Goal: Task Accomplishment & Management: Use online tool/utility

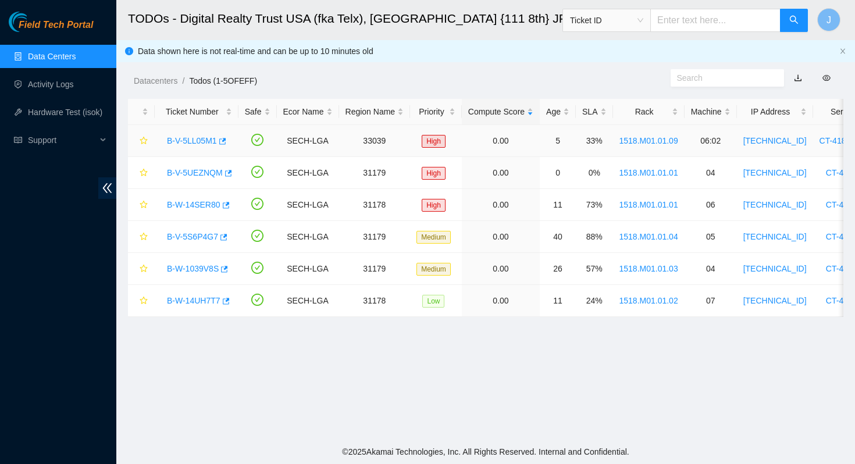
click at [195, 141] on link "B-V-5LL05M1" at bounding box center [192, 140] width 50 height 9
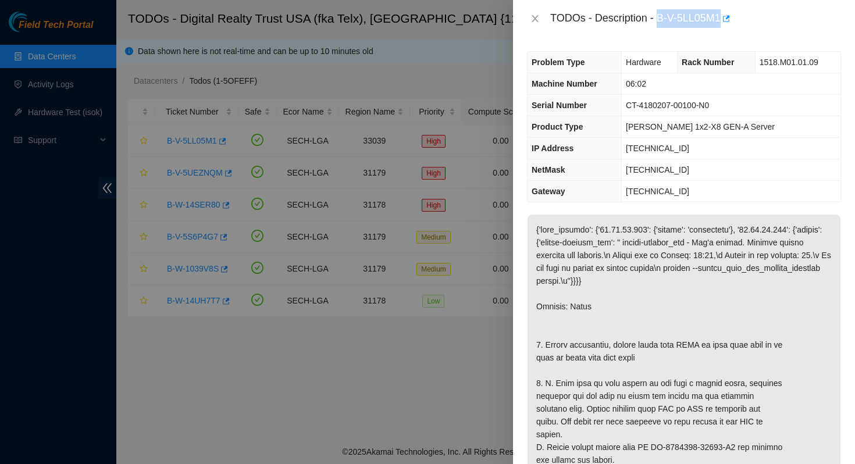
drag, startPoint x: 726, startPoint y: 16, endPoint x: 661, endPoint y: 18, distance: 65.7
click at [661, 18] on div "TODOs - Description - B-V-5LL05M1" at bounding box center [695, 18] width 291 height 19
copy div "B-V-5LL05M1"
click at [265, 74] on div at bounding box center [427, 232] width 855 height 464
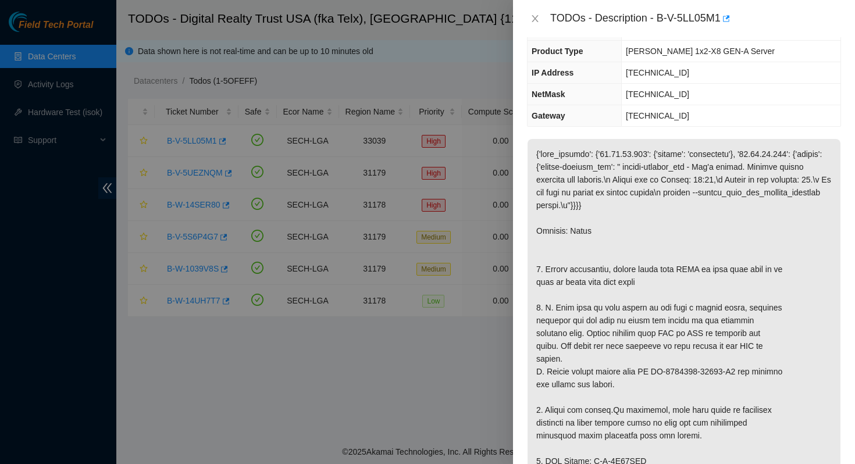
scroll to position [77, 0]
click at [531, 16] on icon "close" at bounding box center [534, 18] width 9 height 9
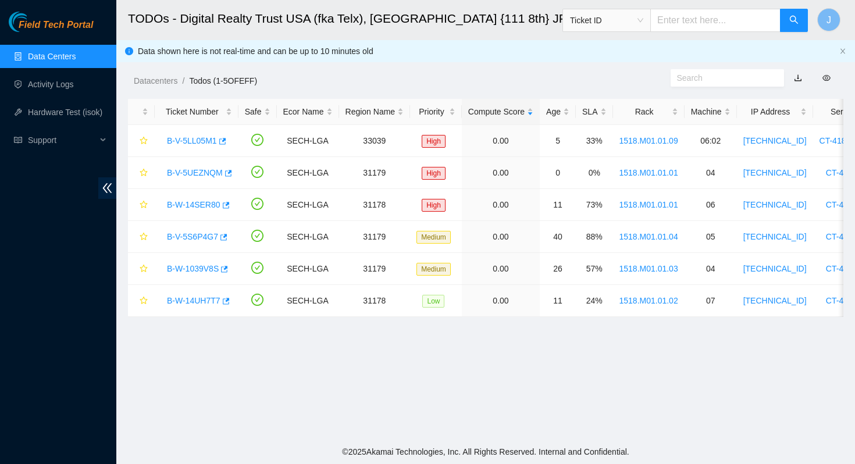
scroll to position [102, 0]
click at [193, 174] on link "B-V-5UEZNQM" at bounding box center [195, 172] width 56 height 9
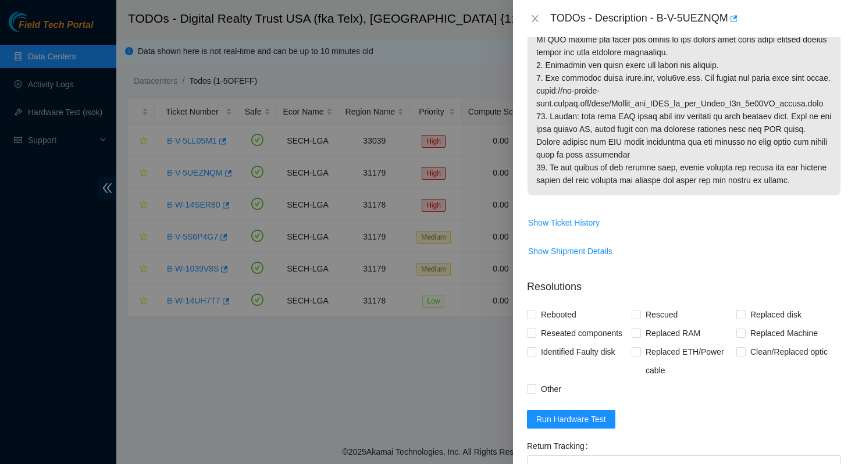
scroll to position [462, 0]
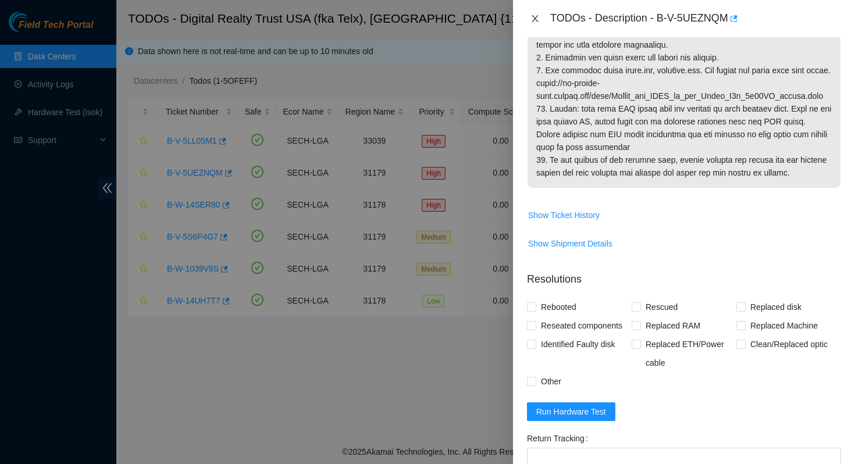
click at [534, 19] on icon "close" at bounding box center [534, 18] width 6 height 7
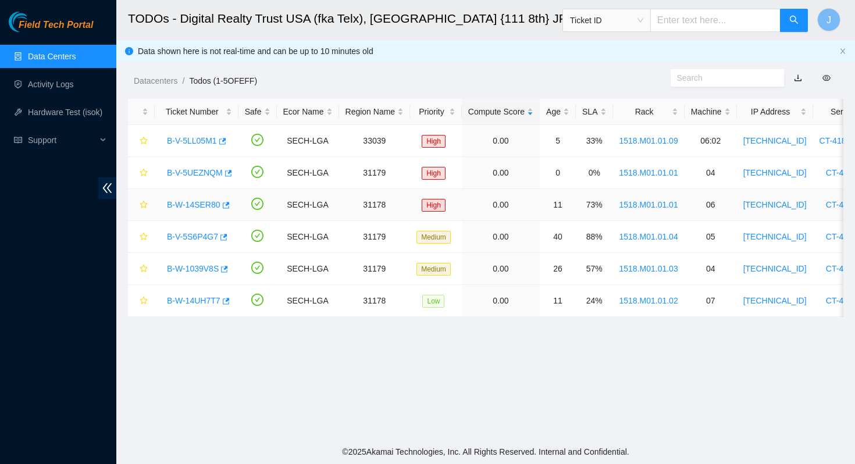
click at [205, 202] on link "B-W-14SER80" at bounding box center [193, 204] width 53 height 9
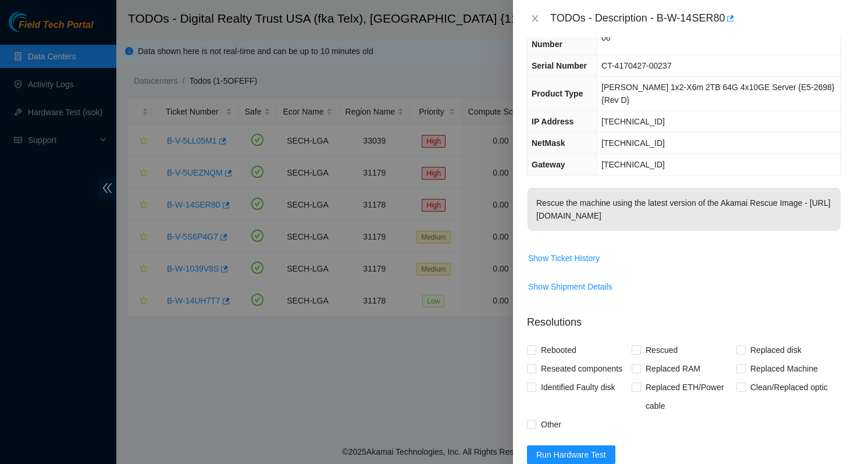
scroll to position [0, 0]
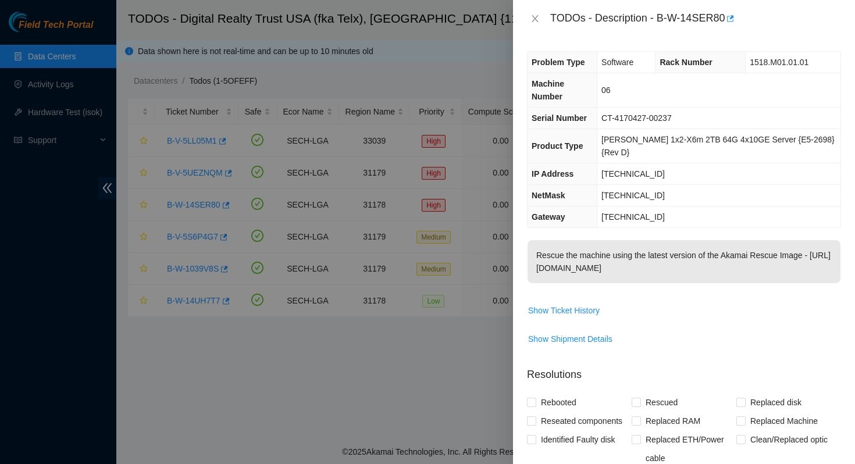
click at [404, 387] on div at bounding box center [427, 232] width 855 height 464
click at [534, 22] on icon "close" at bounding box center [534, 18] width 9 height 9
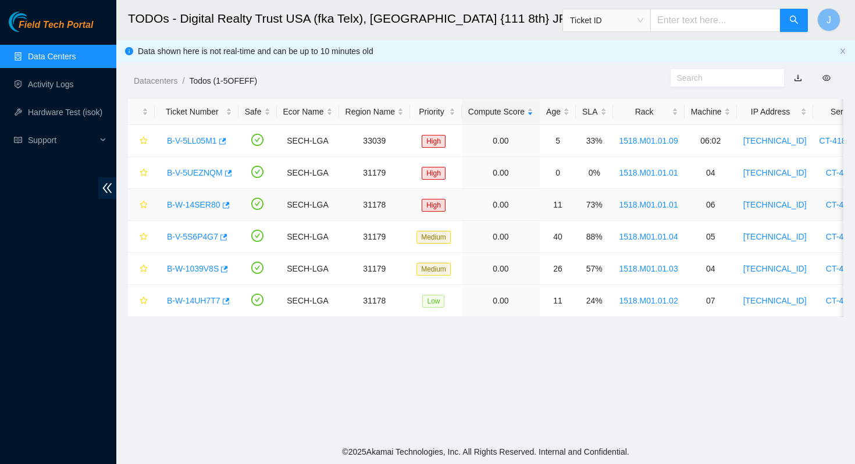
click at [195, 200] on link "B-W-14SER80" at bounding box center [193, 204] width 53 height 9
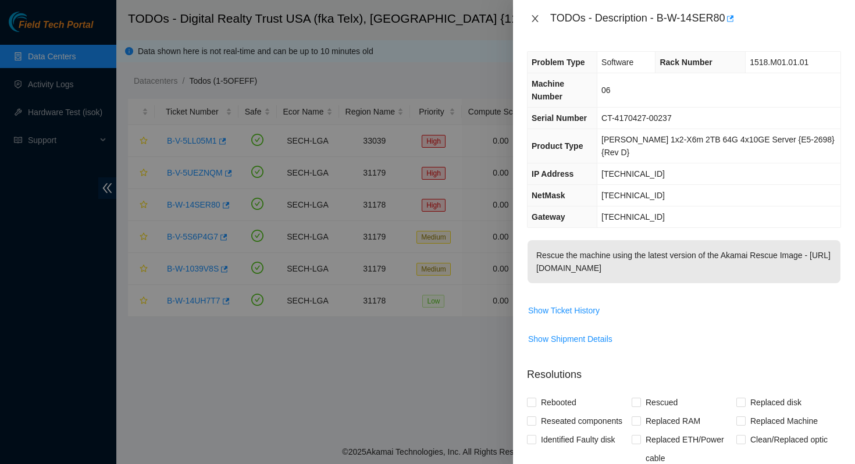
click at [536, 18] on icon "close" at bounding box center [534, 18] width 9 height 9
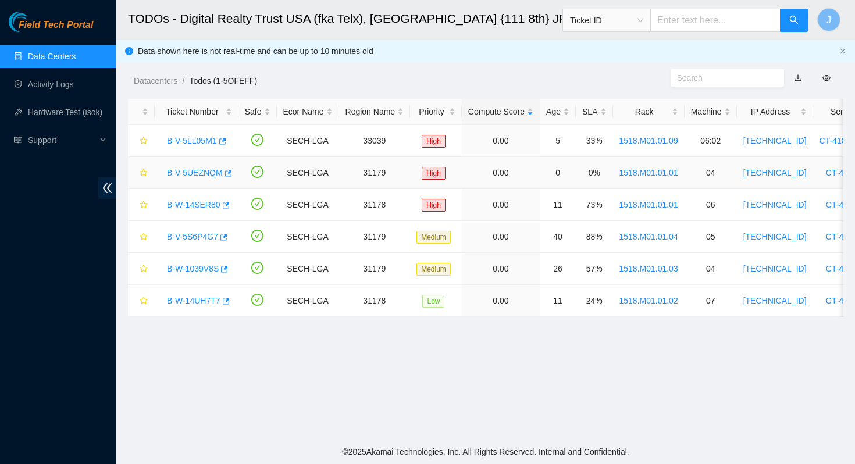
click at [198, 175] on link "B-V-5UEZNQM" at bounding box center [195, 172] width 56 height 9
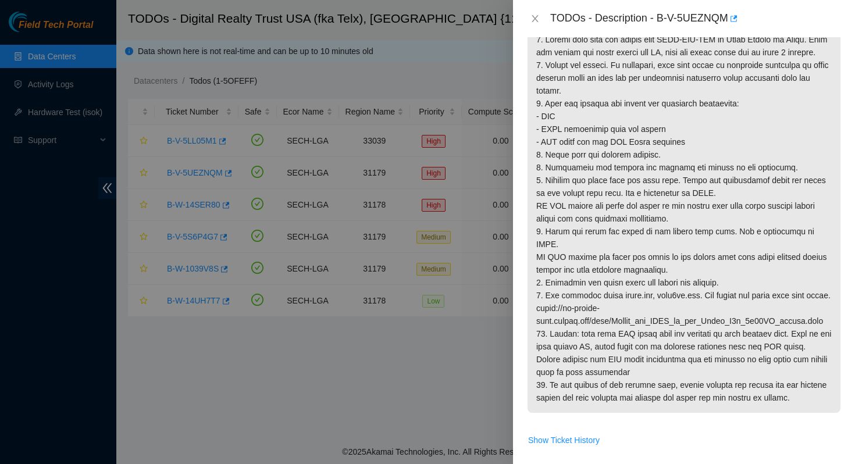
scroll to position [238, 0]
click at [411, 367] on div at bounding box center [427, 232] width 855 height 464
click at [536, 16] on icon "close" at bounding box center [534, 18] width 9 height 9
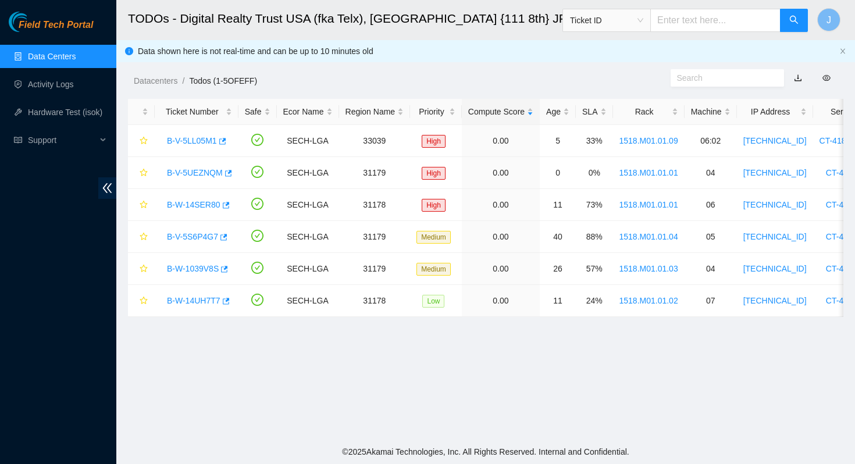
scroll to position [242, 0]
click at [51, 84] on link "Activity Logs" at bounding box center [51, 84] width 46 height 9
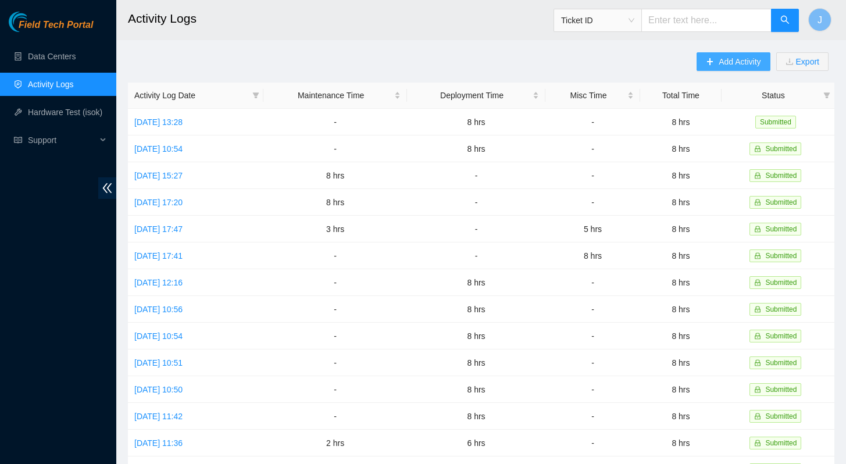
click at [731, 61] on span "Add Activity" at bounding box center [740, 61] width 42 height 13
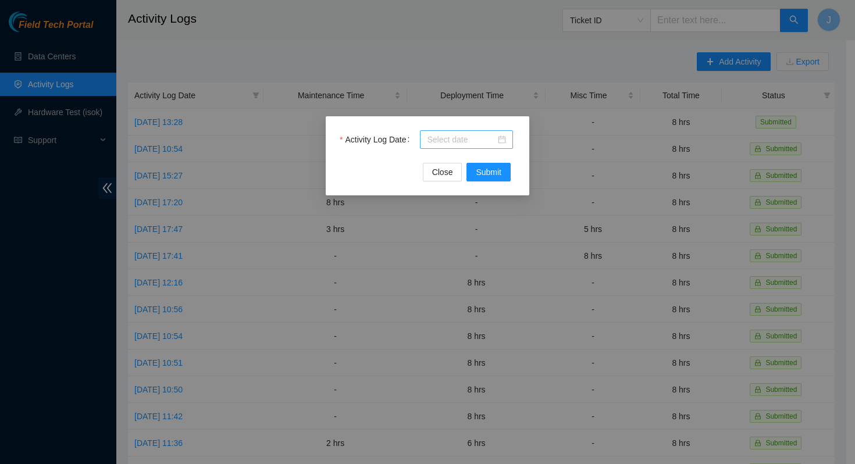
click at [451, 140] on input "Activity Log Date" at bounding box center [461, 139] width 69 height 13
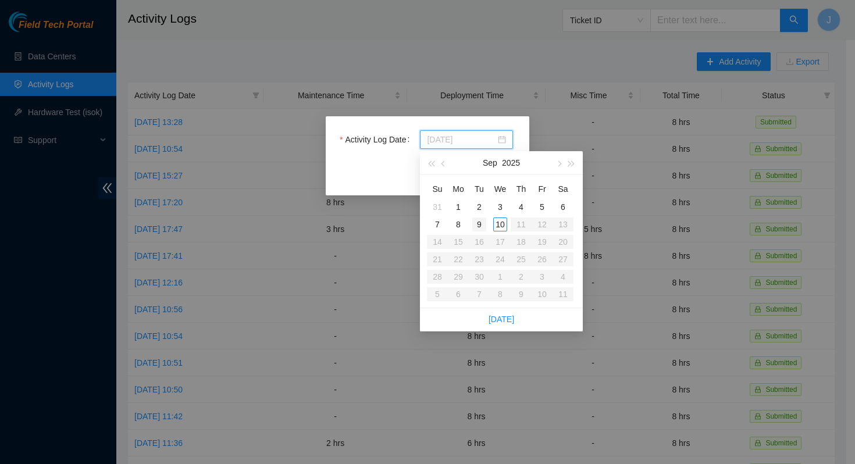
type input "2025-09-09"
click at [479, 225] on div "9" at bounding box center [479, 224] width 14 height 14
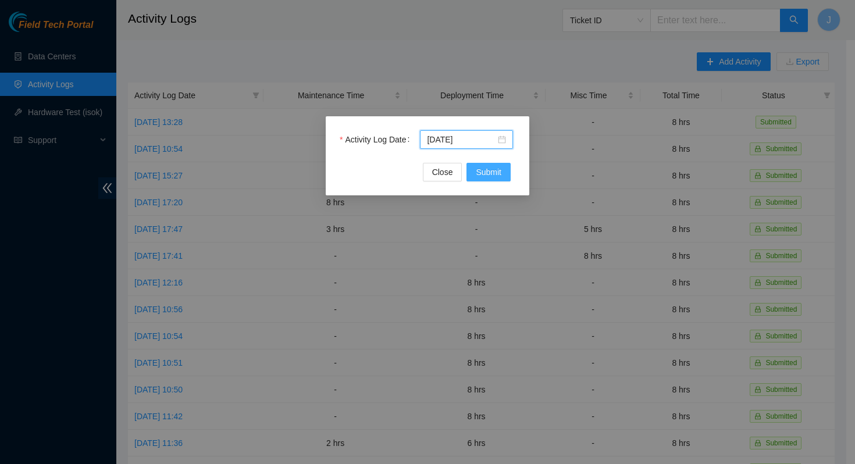
click at [491, 178] on span "Submit" at bounding box center [489, 172] width 26 height 13
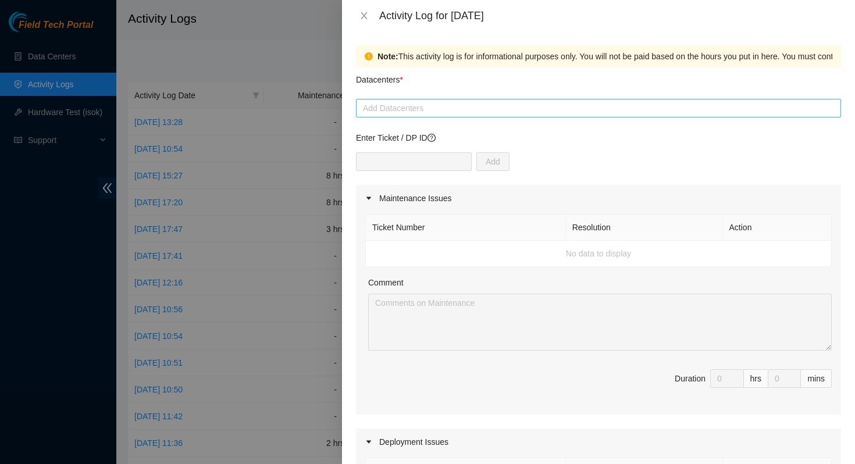
click at [419, 110] on div at bounding box center [598, 108] width 479 height 14
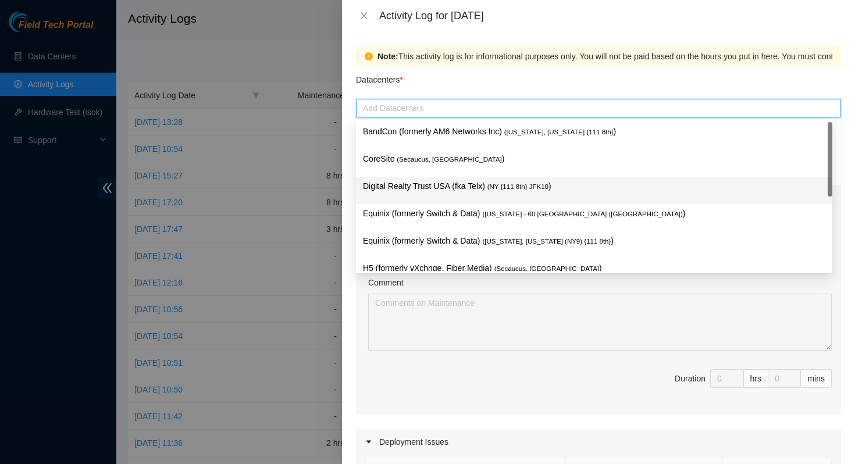
click at [413, 183] on p "Digital Realty Trust USA (fka Telx) ( NY {111 8th} JFK10 )" at bounding box center [594, 186] width 462 height 13
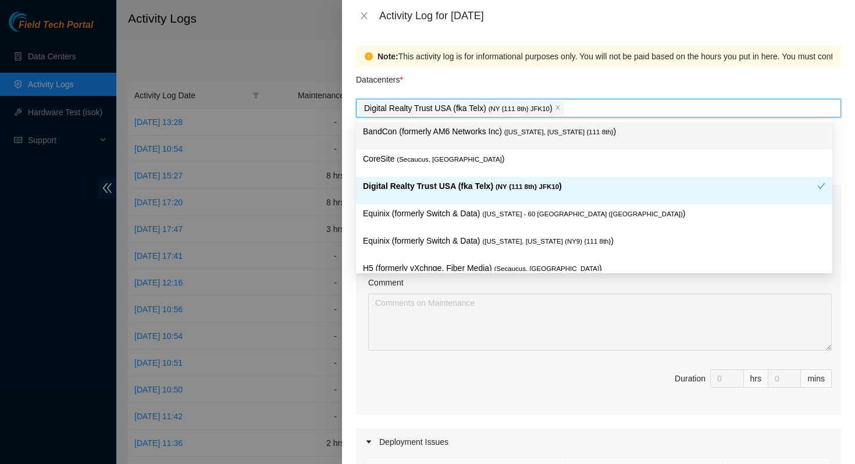
click at [522, 85] on div "Datacenters *" at bounding box center [598, 82] width 485 height 31
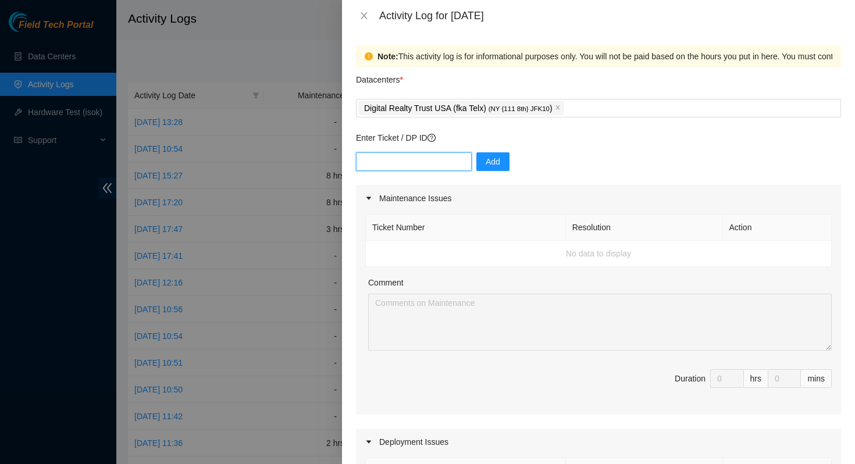
click at [433, 166] on input "text" at bounding box center [414, 161] width 116 height 19
paste input "DP75592"
type input "DP75592"
click at [486, 167] on span "Add" at bounding box center [493, 161] width 15 height 13
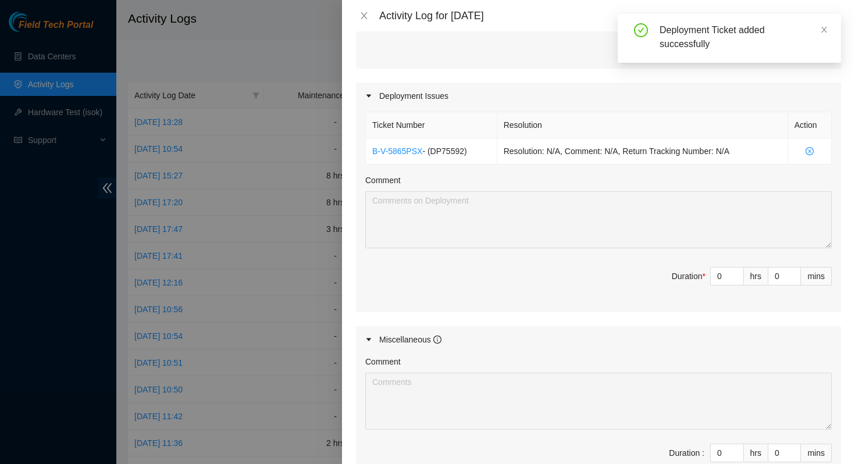
scroll to position [352, 0]
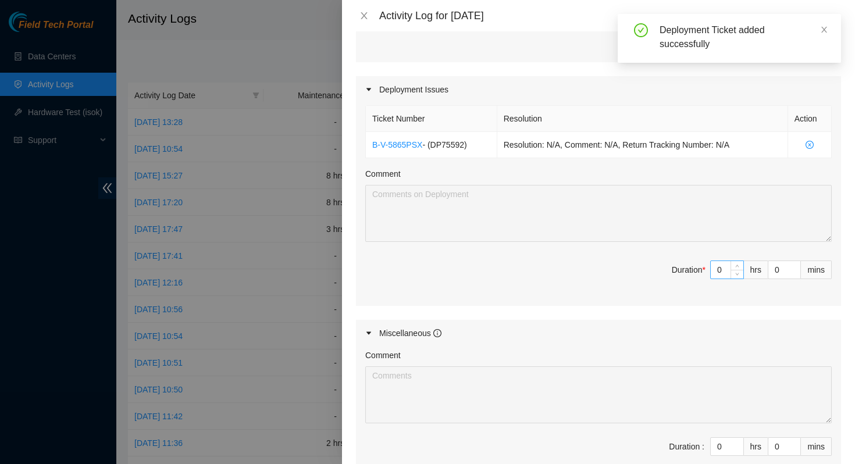
click at [715, 269] on input "0" at bounding box center [727, 269] width 33 height 17
type input "8"
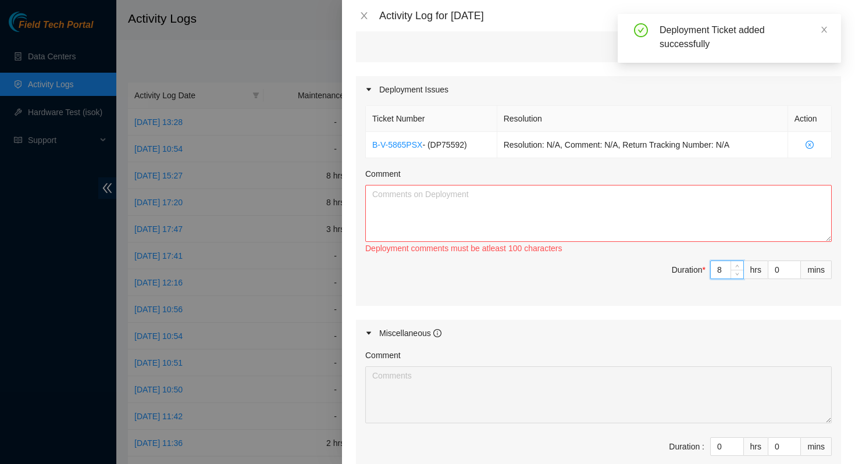
type input "8"
click at [602, 219] on textarea "Comment" at bounding box center [598, 213] width 466 height 57
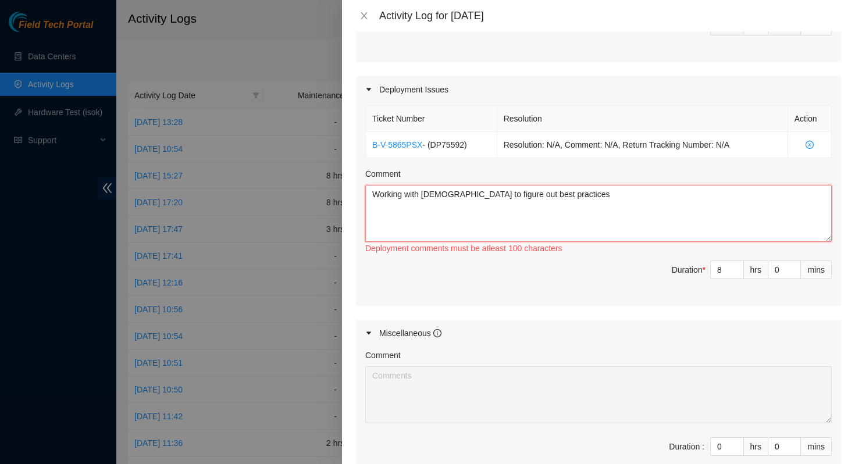
click at [631, 207] on textarea "Working with Christian to figure out best practices" at bounding box center [598, 213] width 466 height 57
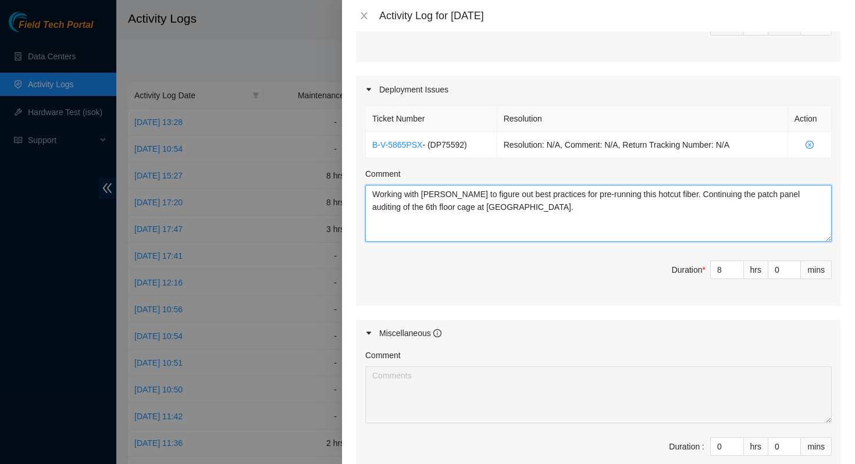
scroll to position [498, 0]
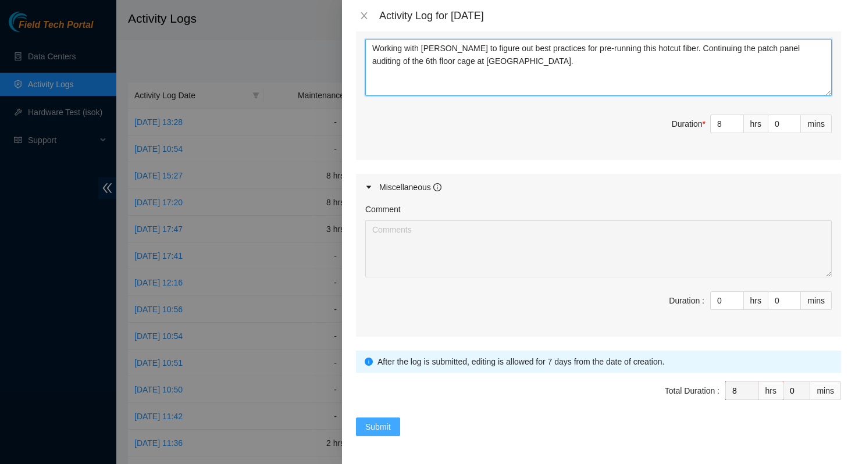
type textarea "Working with Christian to figure out best practices for pre-running this hotcut…"
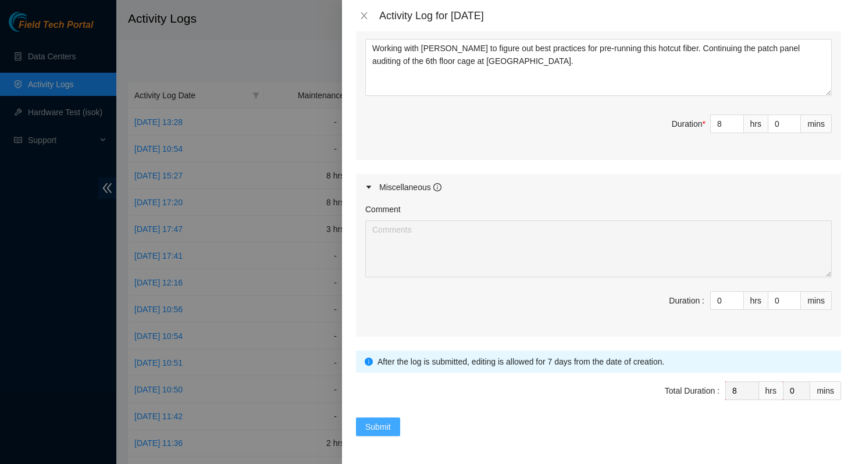
click at [370, 429] on span "Submit" at bounding box center [378, 426] width 26 height 13
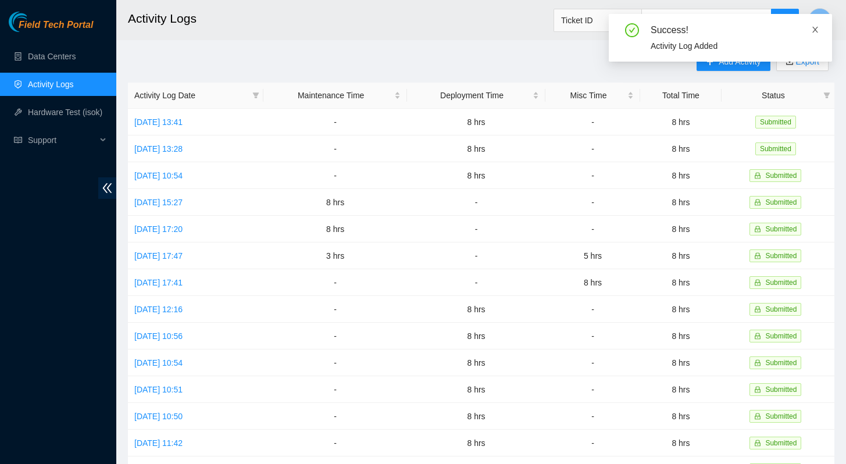
click at [814, 30] on icon "close" at bounding box center [815, 30] width 6 height 6
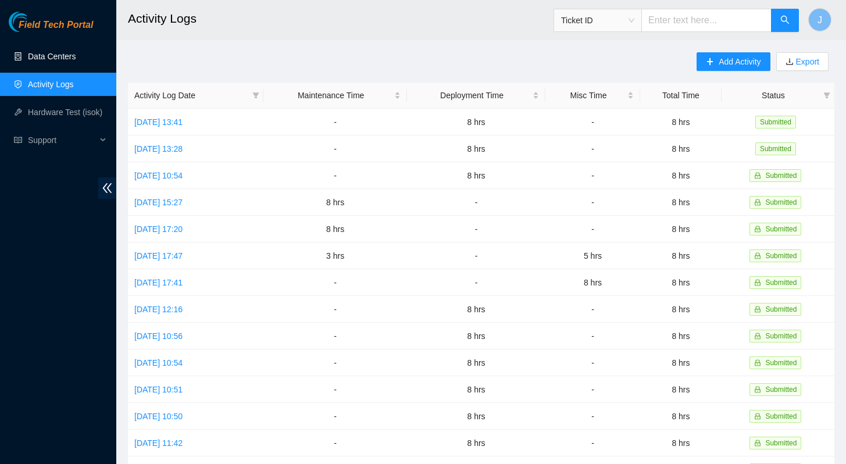
click at [60, 59] on link "Data Centers" at bounding box center [52, 56] width 48 height 9
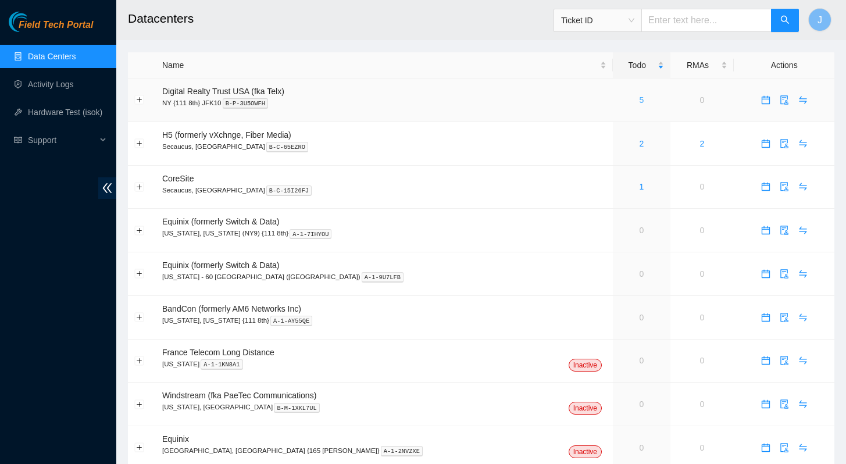
click at [639, 100] on link "5" at bounding box center [641, 99] width 5 height 9
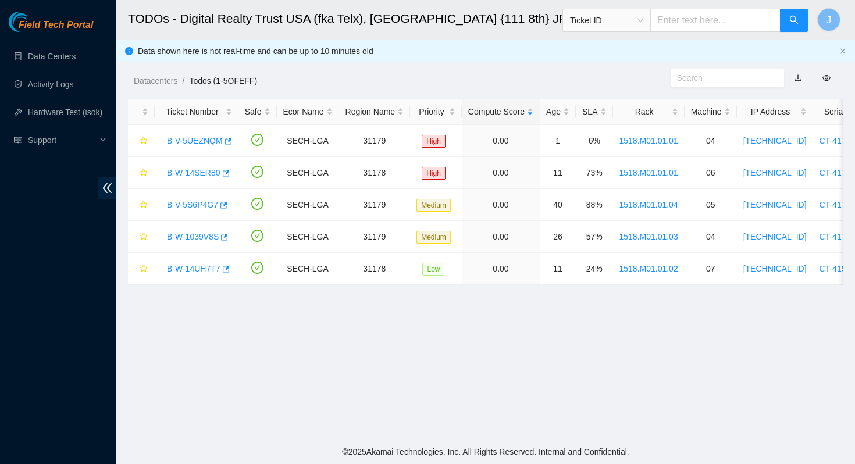
click at [708, 17] on input "text" at bounding box center [715, 20] width 130 height 23
paste input "DP75592"
type input "DP75592"
paste input "B-V-5LL05M1"
type input "B-V-5LL05M1"
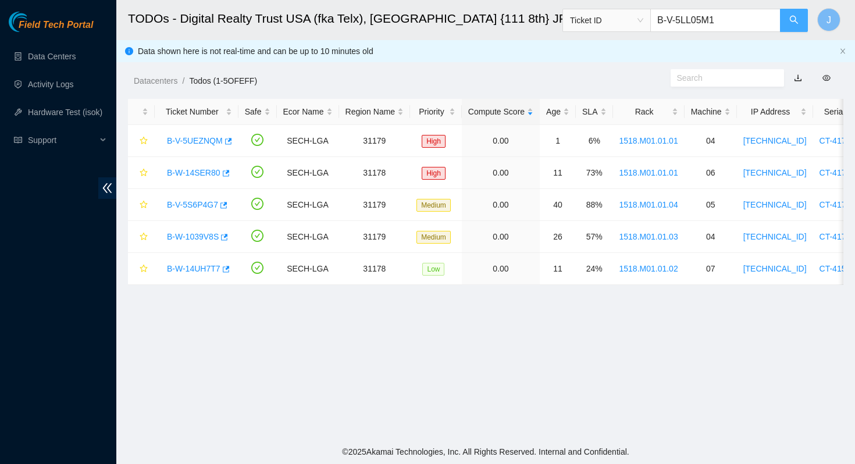
click at [790, 19] on icon "search" at bounding box center [794, 20] width 8 height 8
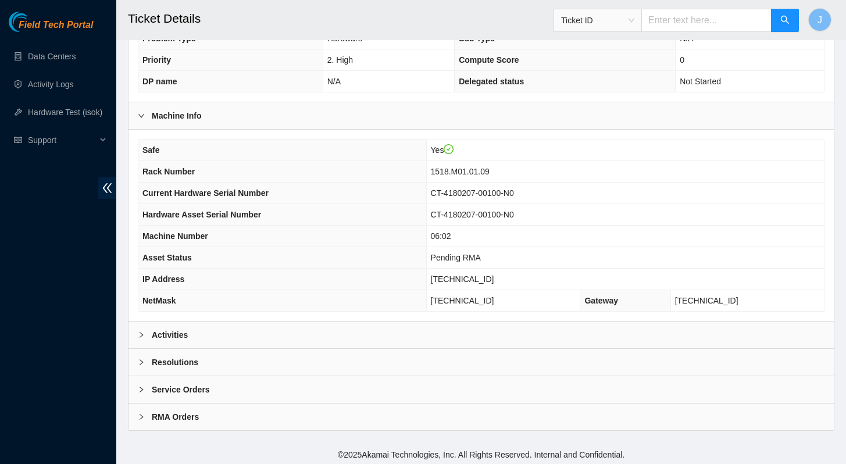
scroll to position [325, 0]
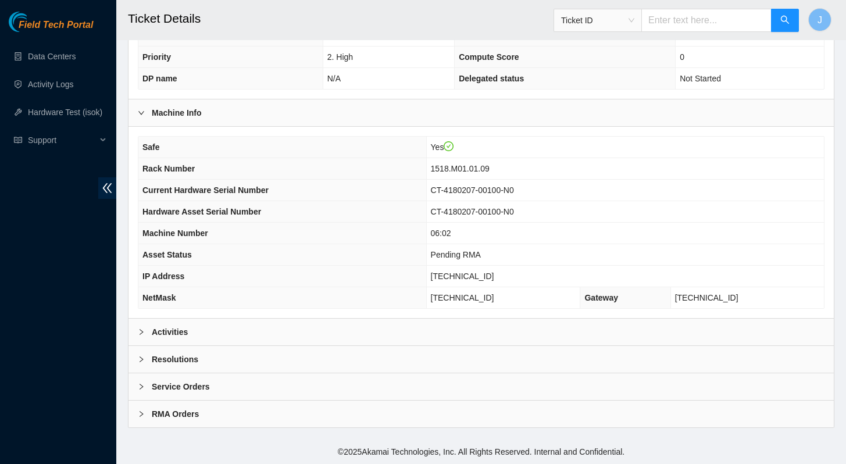
click at [165, 331] on b "Activities" at bounding box center [170, 332] width 36 height 13
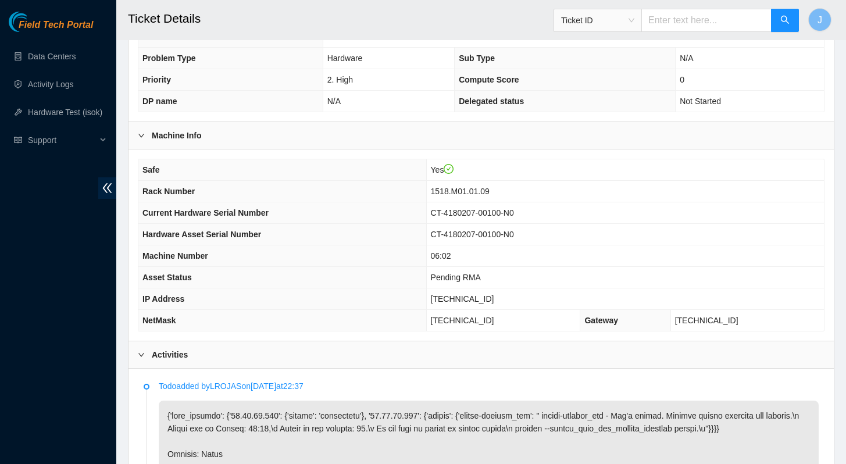
scroll to position [323, 0]
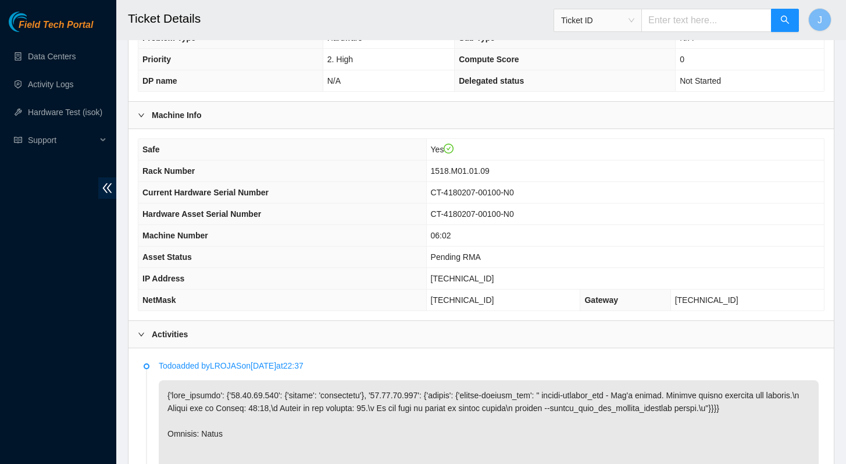
click at [145, 333] on div at bounding box center [145, 334] width 14 height 13
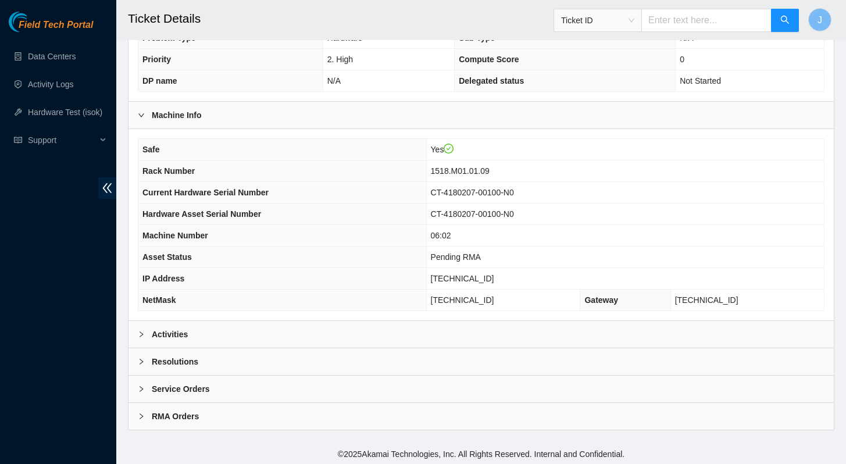
click at [143, 356] on div at bounding box center [145, 361] width 14 height 13
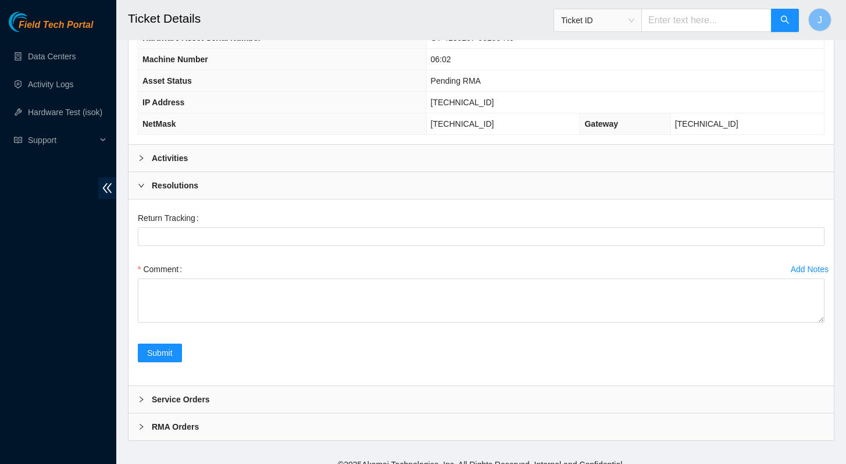
scroll to position [502, 0]
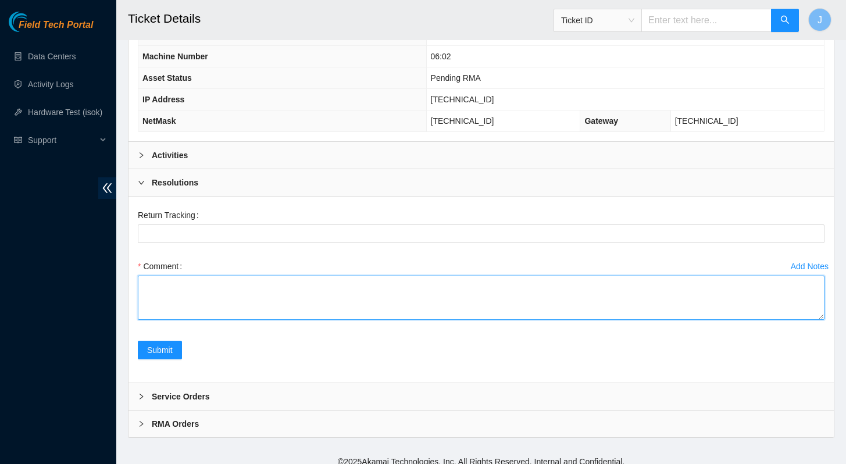
click at [196, 304] on textarea "Comment" at bounding box center [481, 298] width 687 height 44
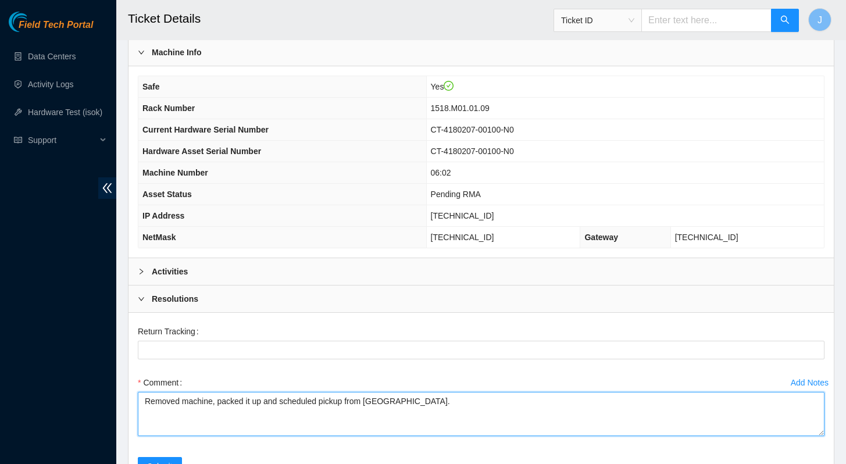
scroll to position [384, 0]
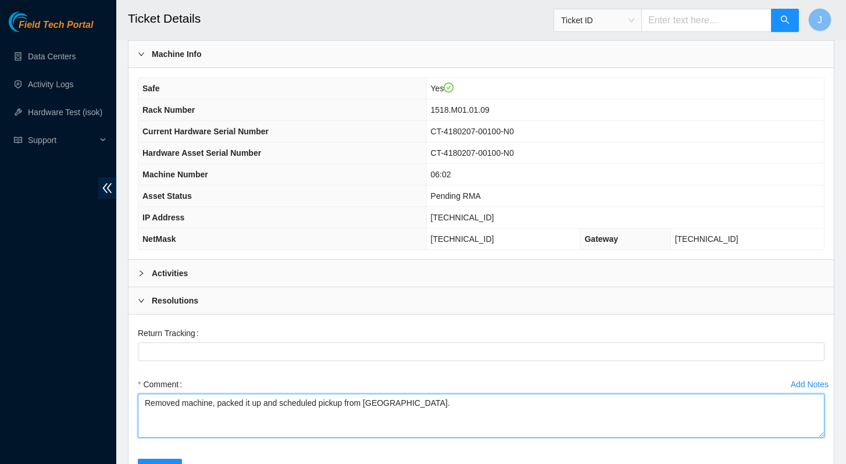
type textarea "Removed machine, packed it up and scheduled pickup from Fedex Ground."
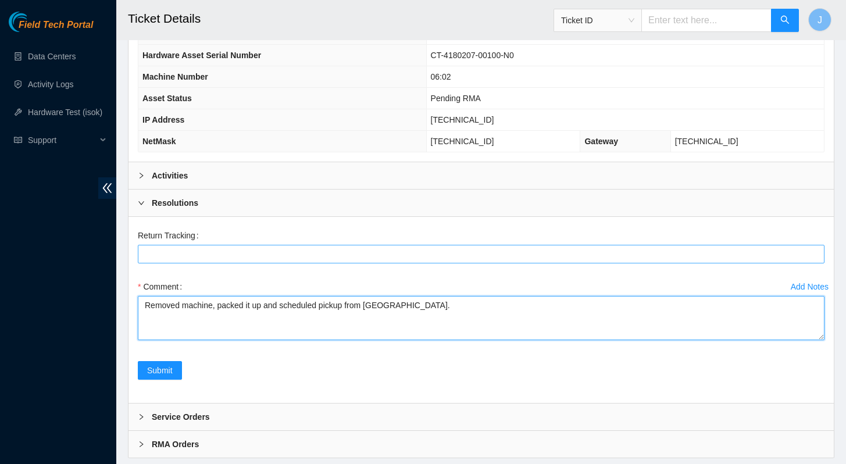
scroll to position [512, 0]
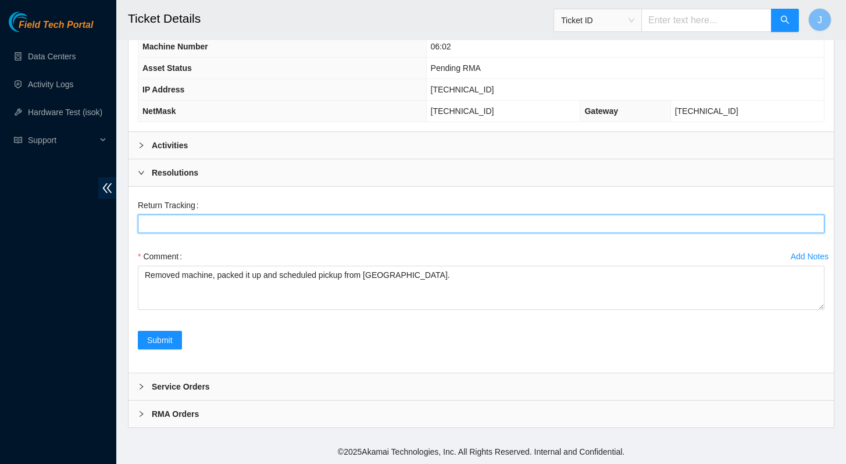
click at [259, 229] on Tracking "Return Tracking" at bounding box center [481, 224] width 687 height 19
type Tracking "473665206460"
drag, startPoint x: 233, startPoint y: 230, endPoint x: 138, endPoint y: 225, distance: 94.9
click at [138, 225] on Tracking "473665206460" at bounding box center [481, 224] width 687 height 19
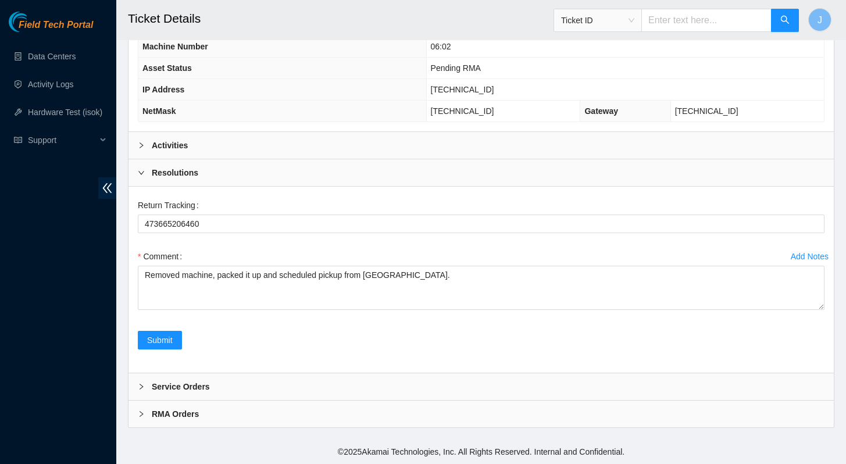
click at [234, 340] on div "Submit" at bounding box center [481, 347] width 696 height 33
click at [156, 338] on span "Submit" at bounding box center [160, 340] width 26 height 13
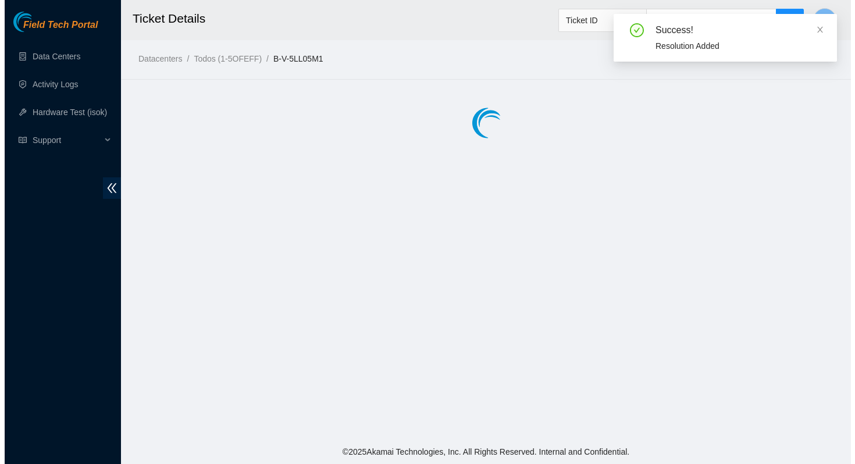
scroll to position [0, 0]
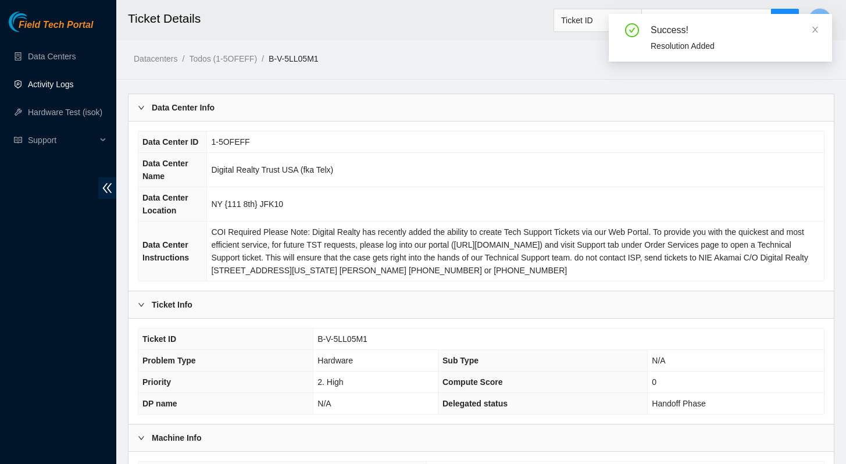
click at [62, 85] on link "Activity Logs" at bounding box center [51, 84] width 46 height 9
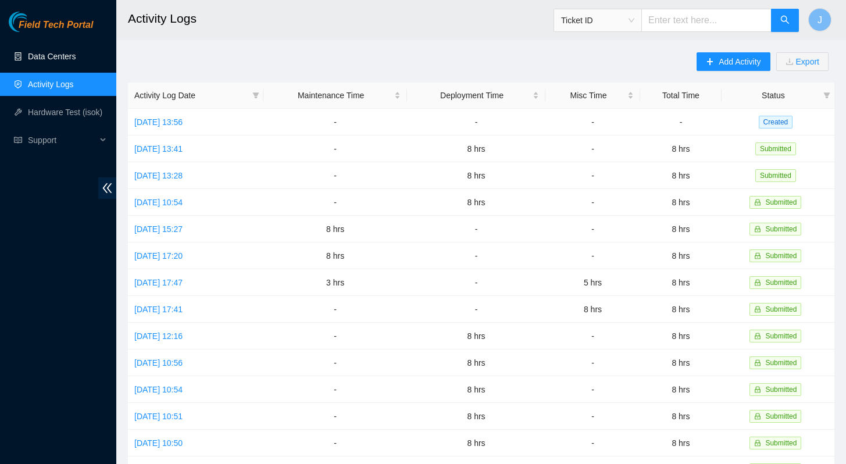
click at [62, 54] on link "Data Centers" at bounding box center [52, 56] width 48 height 9
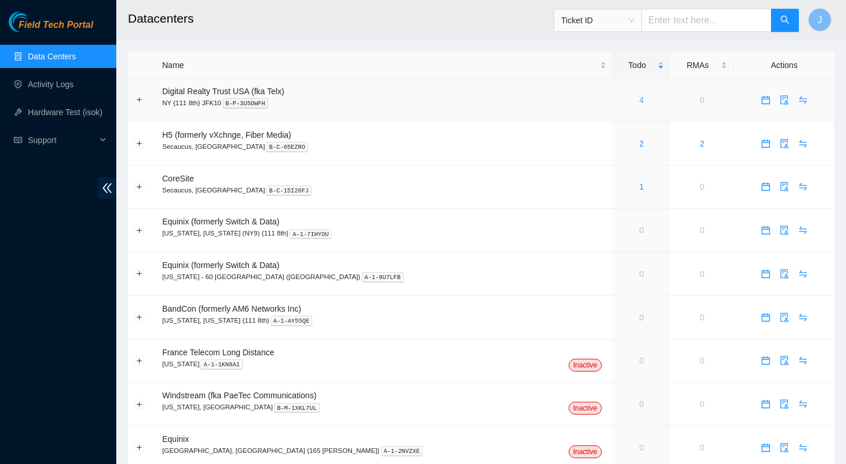
click at [639, 99] on link "4" at bounding box center [641, 99] width 5 height 9
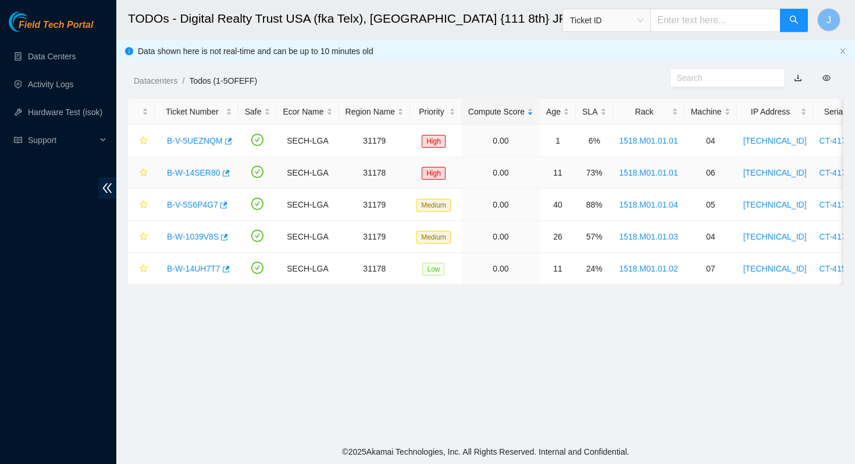
click at [201, 173] on link "B-W-14SER80" at bounding box center [193, 172] width 53 height 9
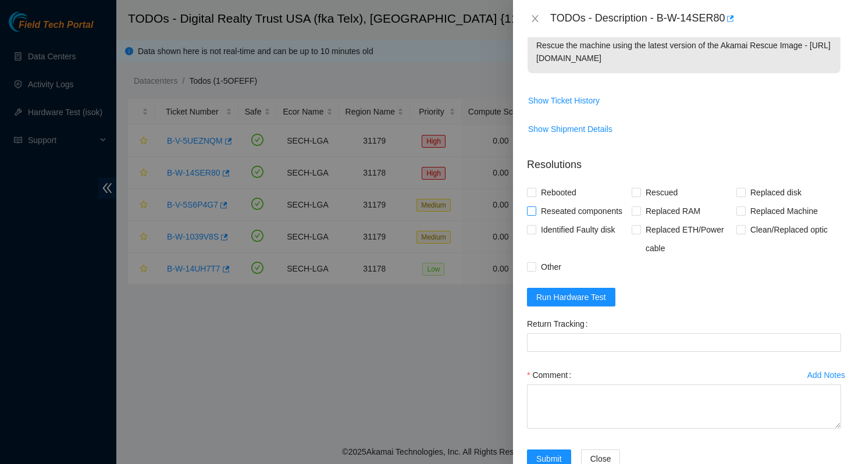
scroll to position [240, 0]
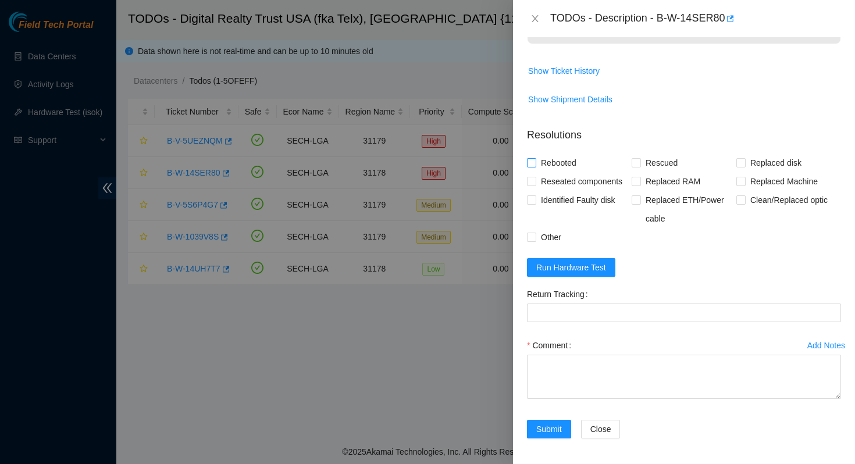
click at [531, 164] on input "Rebooted" at bounding box center [531, 162] width 8 height 8
checkbox input "true"
click at [637, 163] on span at bounding box center [635, 162] width 9 height 9
click at [637, 163] on input "Rescued" at bounding box center [635, 162] width 8 height 8
checkbox input "true"
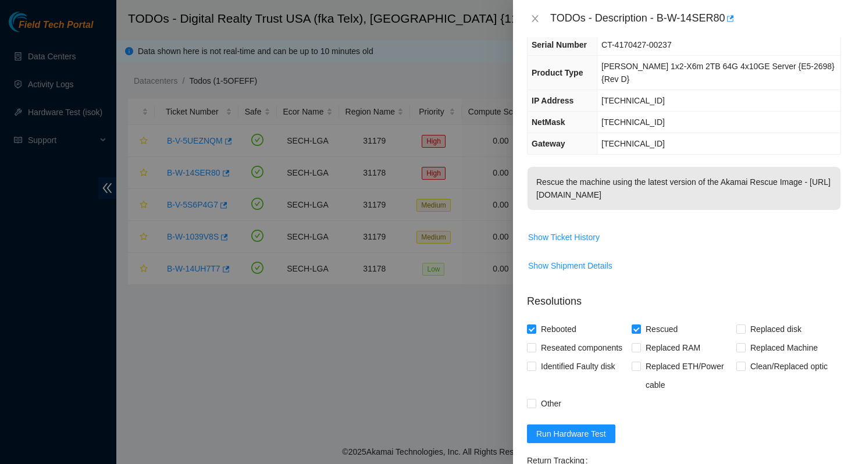
scroll to position [0, 0]
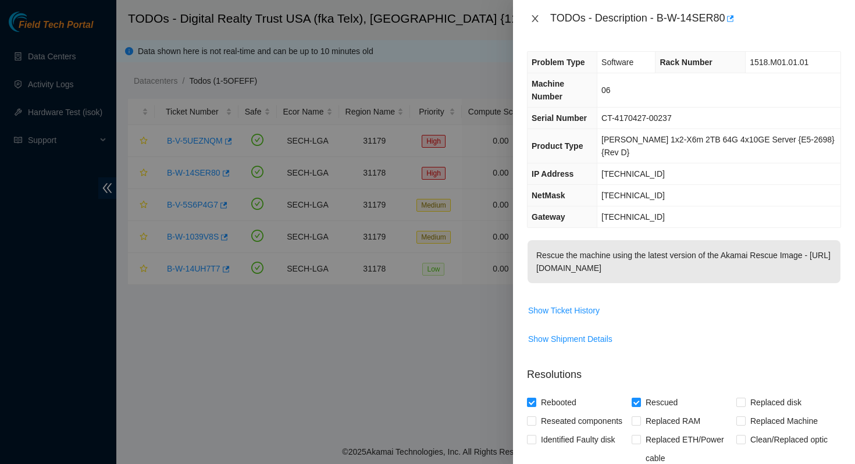
click at [534, 20] on icon "close" at bounding box center [534, 18] width 9 height 9
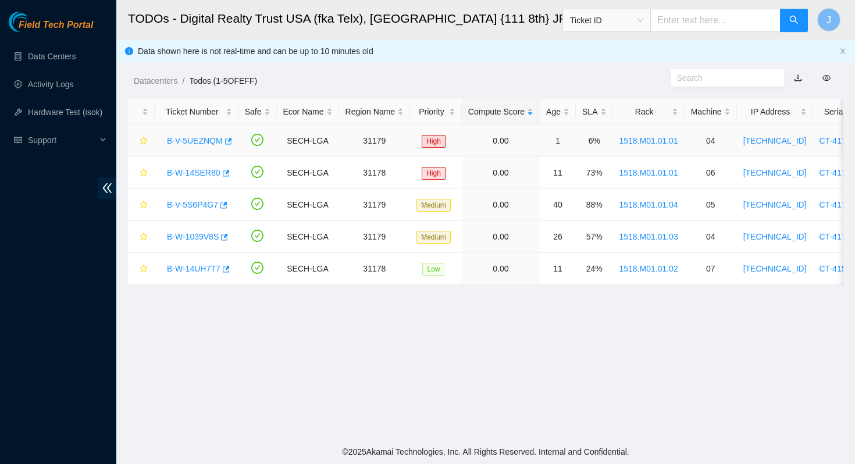
click at [202, 138] on link "B-V-5UEZNQM" at bounding box center [195, 140] width 56 height 9
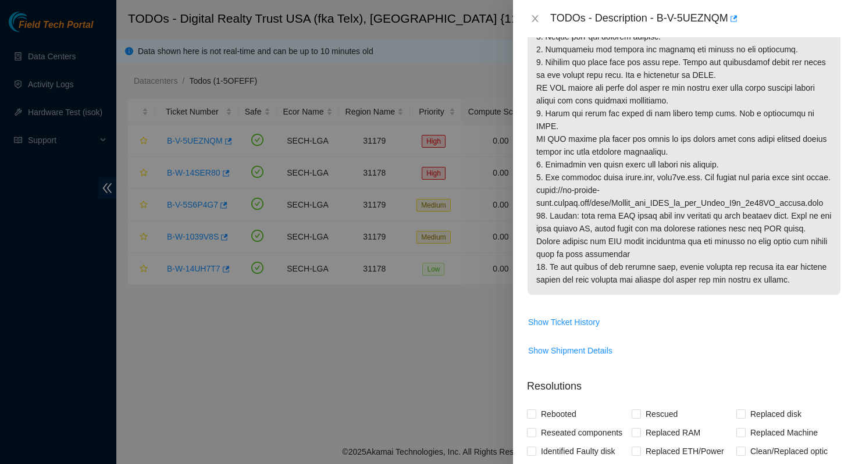
scroll to position [355, 0]
click at [535, 18] on icon "close" at bounding box center [534, 18] width 6 height 7
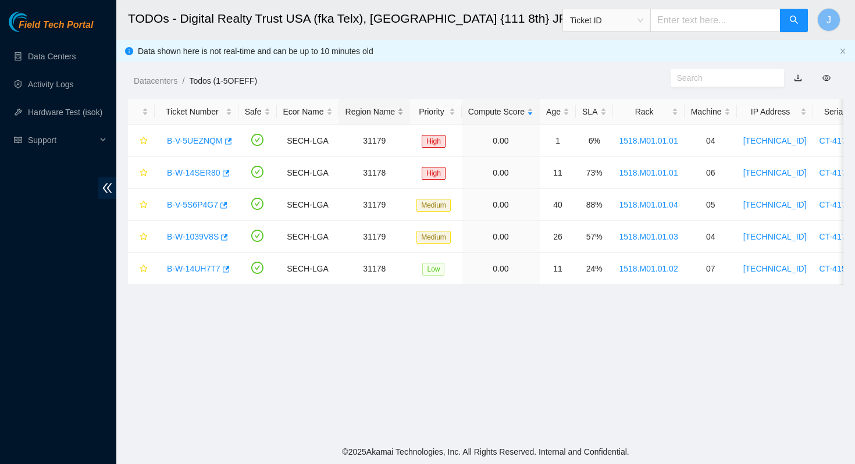
scroll to position [316, 0]
click at [195, 172] on link "B-W-14SER80" at bounding box center [193, 172] width 53 height 9
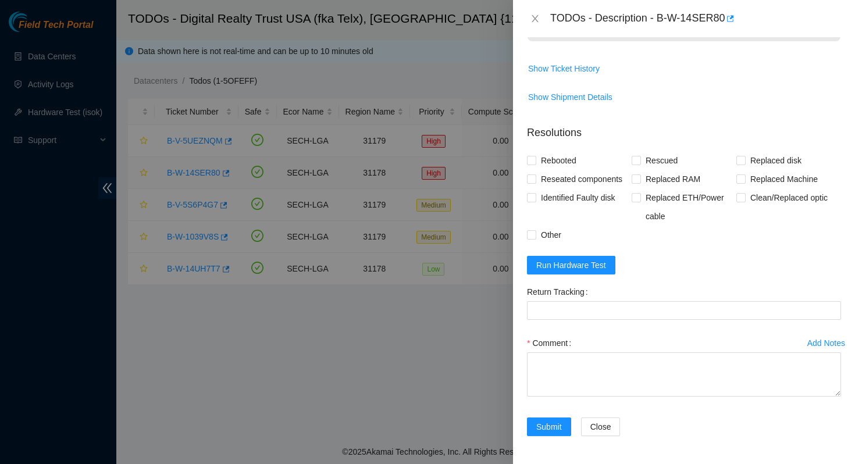
scroll to position [261, 0]
click at [562, 263] on span "Run Hardware Test" at bounding box center [571, 265] width 70 height 13
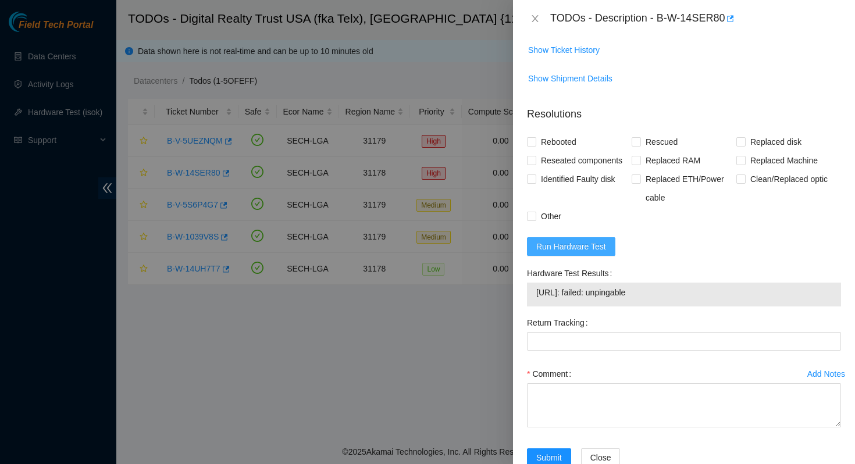
click at [602, 253] on span "Run Hardware Test" at bounding box center [571, 246] width 70 height 13
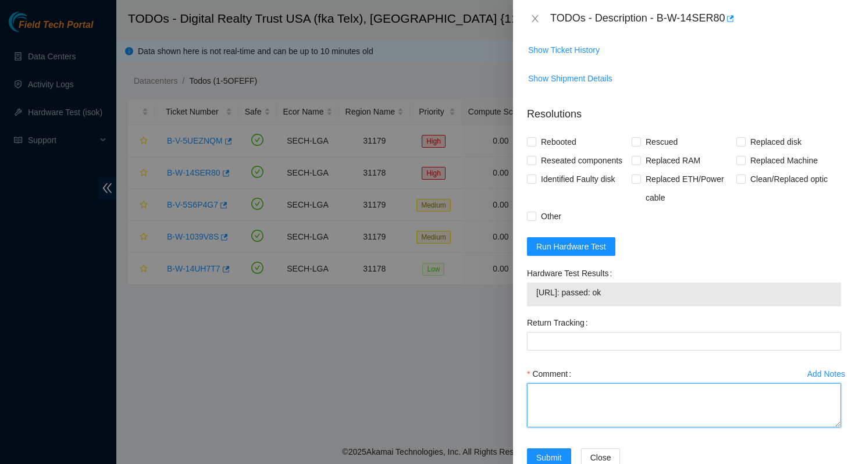
click at [580, 408] on textarea "Comment" at bounding box center [684, 405] width 314 height 44
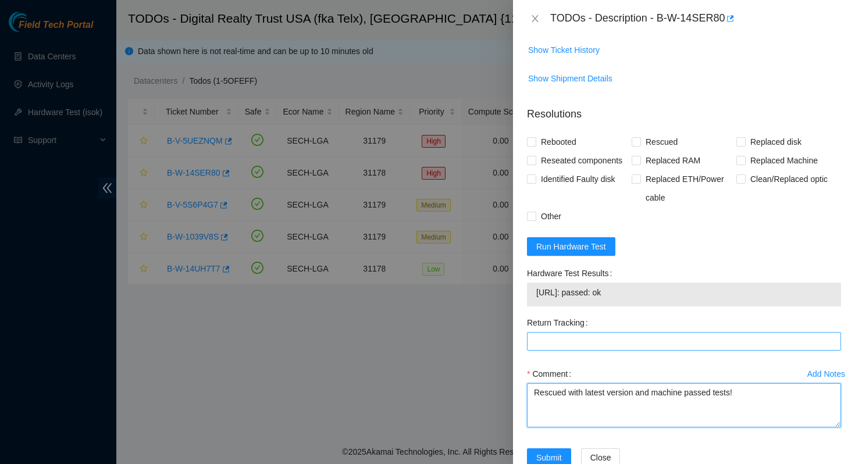
scroll to position [310, 0]
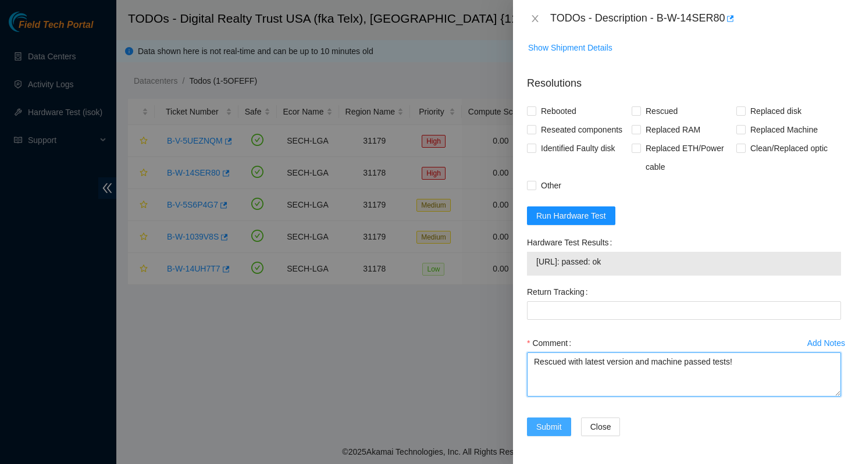
type textarea "Rescued with latest version and machine passed tests!"
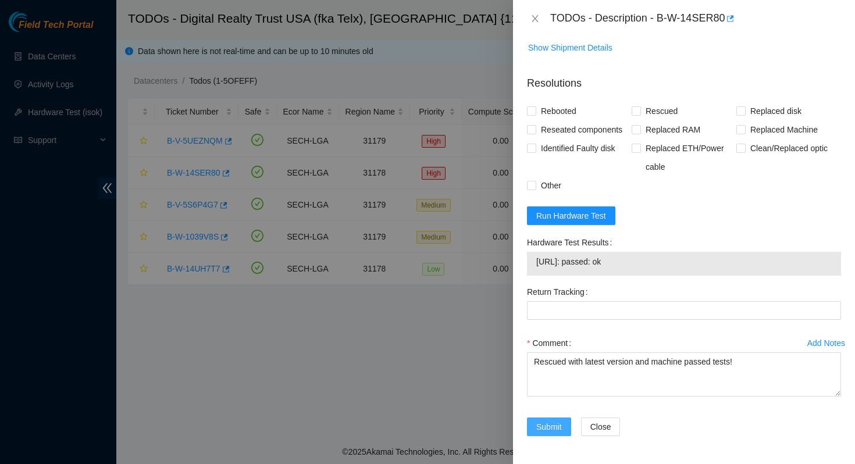
click at [551, 426] on span "Submit" at bounding box center [549, 426] width 26 height 13
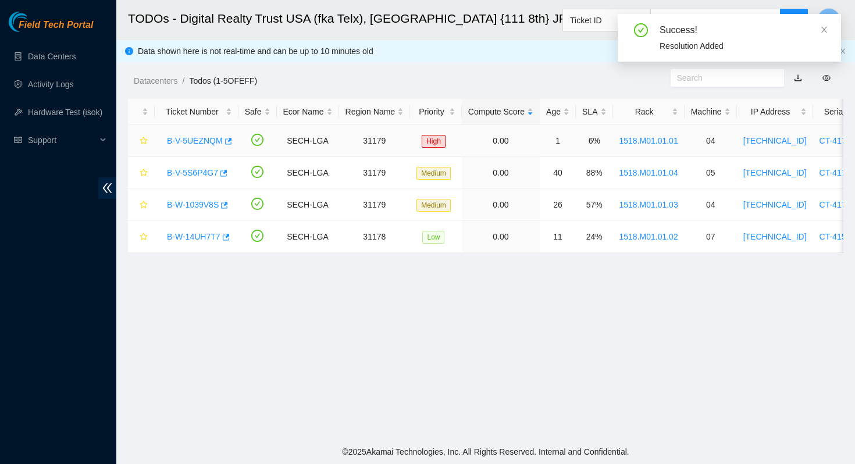
click at [206, 140] on link "B-V-5UEZNQM" at bounding box center [195, 140] width 56 height 9
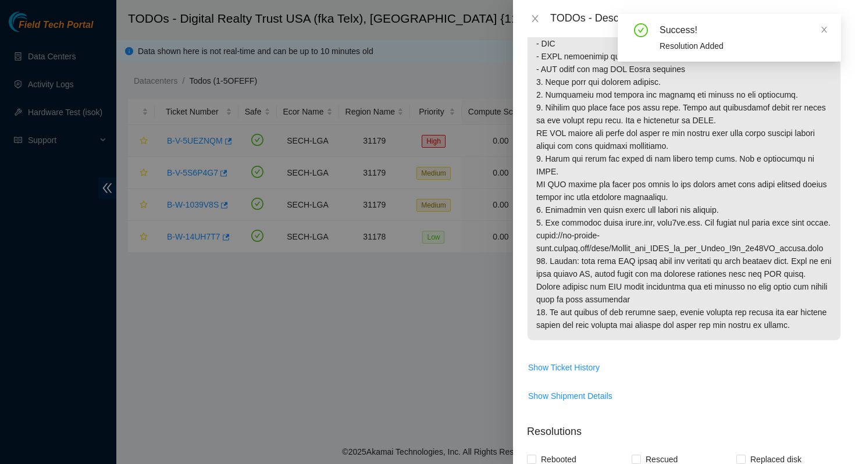
scroll to position [679, 0]
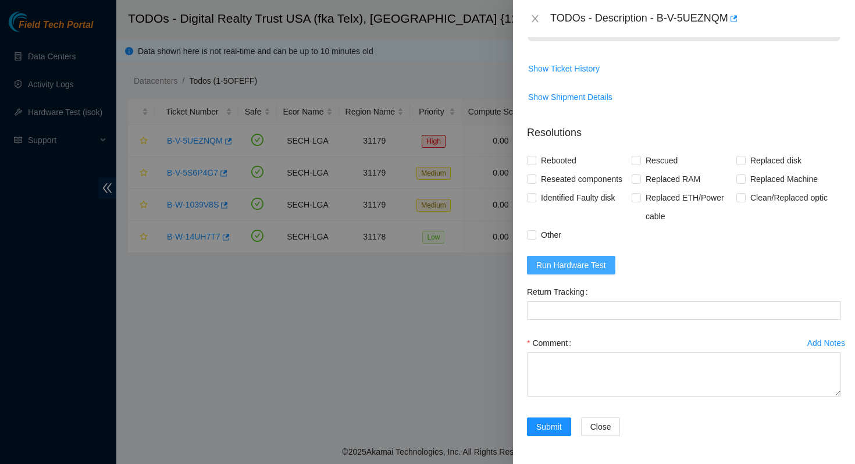
click at [575, 265] on span "Run Hardware Test" at bounding box center [571, 265] width 70 height 13
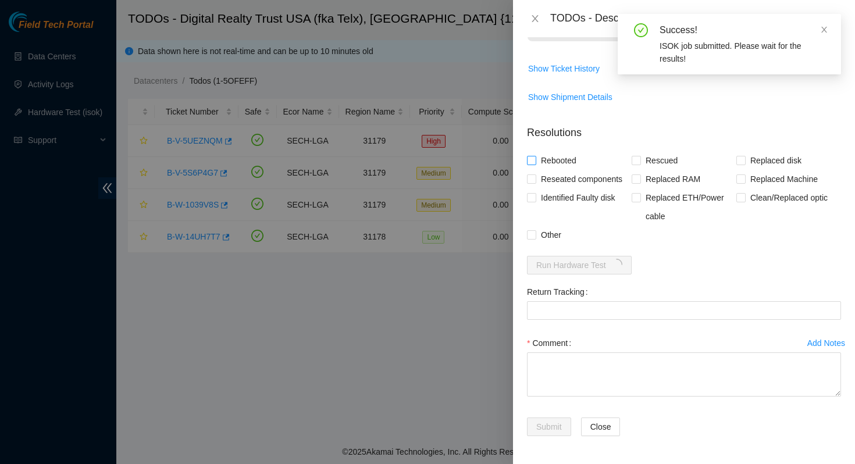
click at [533, 156] on input "Rebooted" at bounding box center [531, 160] width 8 height 8
checkbox input "true"
click at [531, 174] on input "Reseated components" at bounding box center [531, 178] width 8 height 8
checkbox input "true"
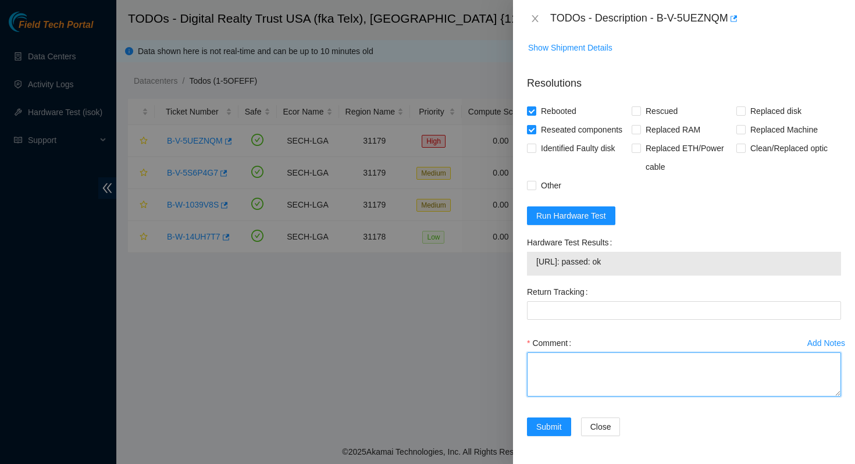
click at [614, 397] on textarea "Comment" at bounding box center [684, 374] width 314 height 44
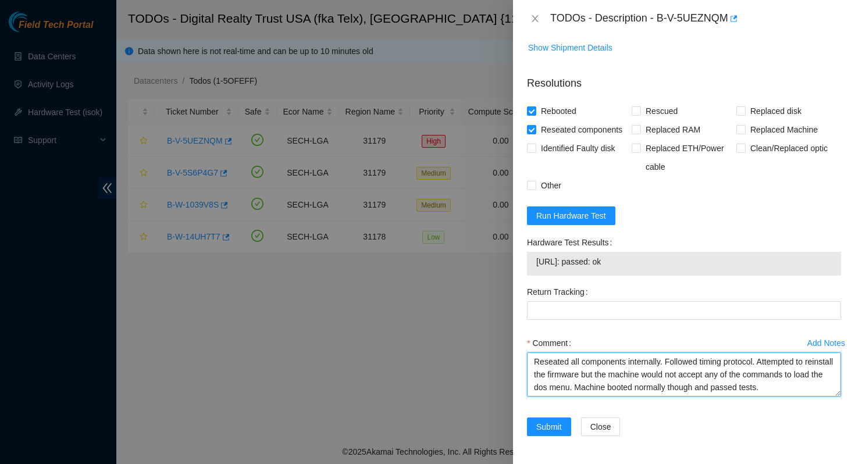
scroll to position [728, 0]
type textarea "Reseated all components internally. Followed timing protocol. Attempted to rein…"
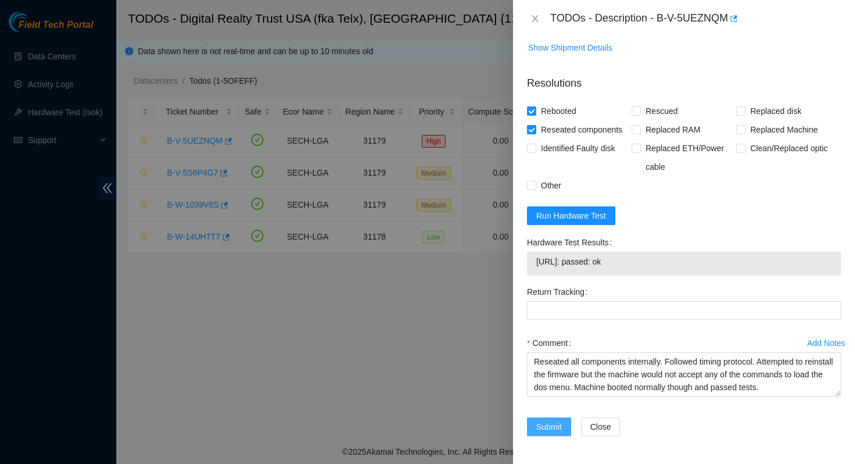
click at [544, 426] on span "Submit" at bounding box center [549, 426] width 26 height 13
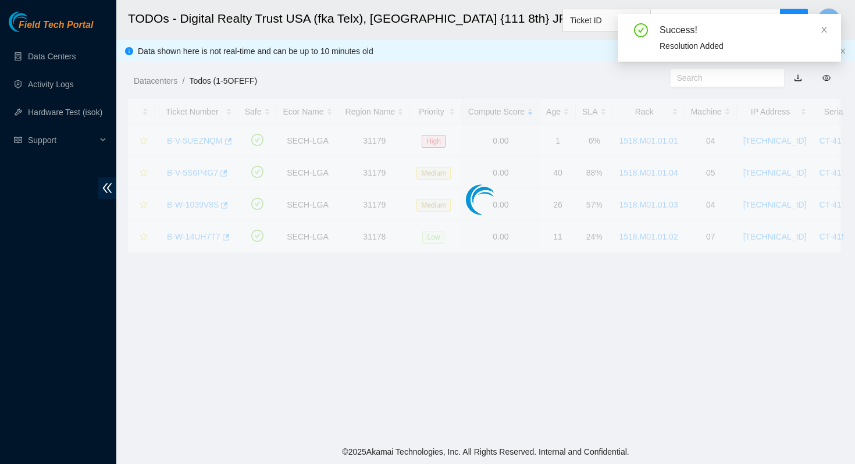
scroll to position [310, 0]
